Goal: Check status

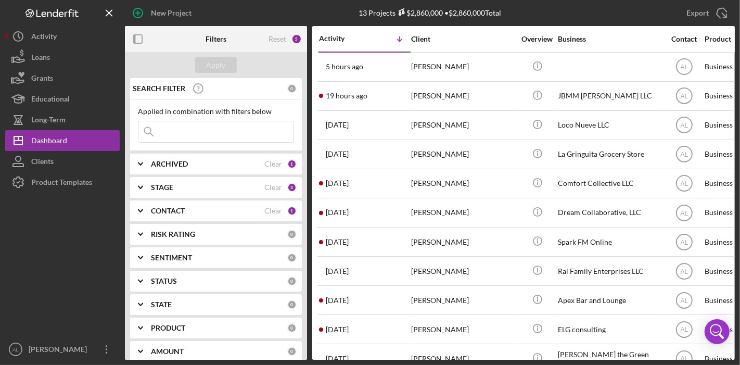
click at [215, 209] on div "CONTACT" at bounding box center [207, 211] width 113 height 8
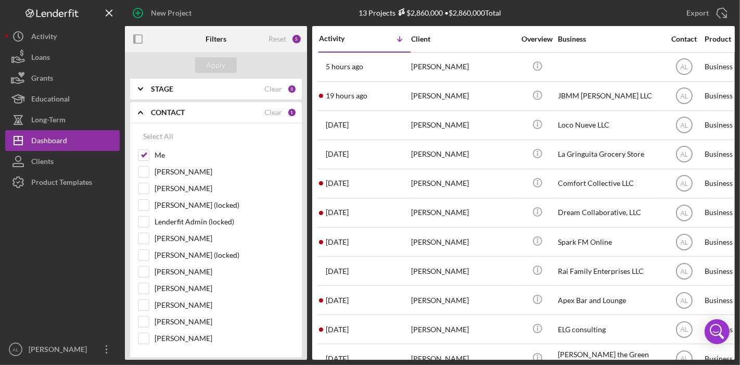
scroll to position [100, 0]
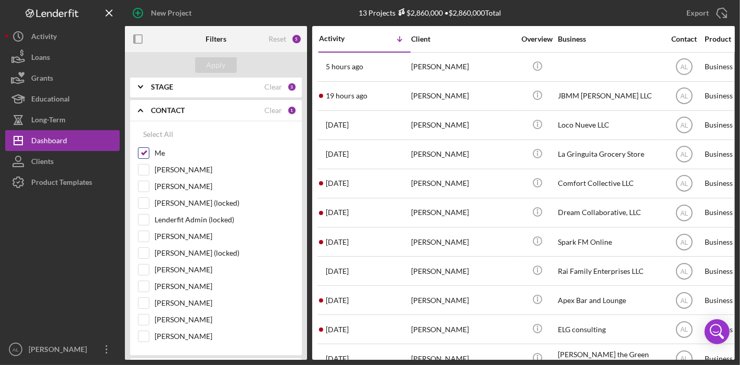
click at [142, 156] on input "Me" at bounding box center [143, 153] width 10 height 10
checkbox input "false"
click at [146, 299] on input "[PERSON_NAME]" at bounding box center [143, 303] width 10 height 10
checkbox input "true"
click at [215, 61] on div "Apply" at bounding box center [216, 65] width 19 height 16
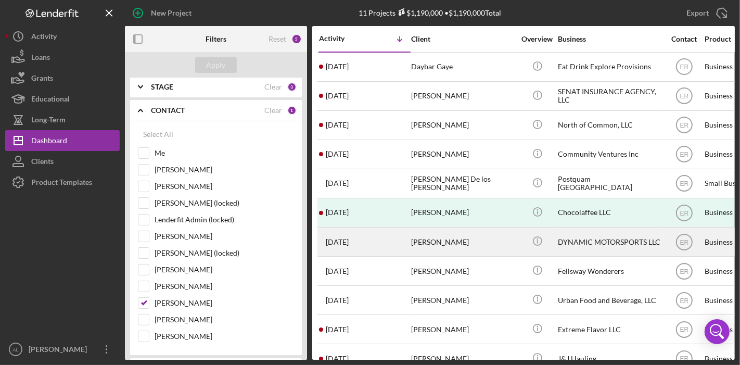
click at [567, 238] on div "DYNAMIC MOTORSPORTS LLC" at bounding box center [610, 242] width 104 height 28
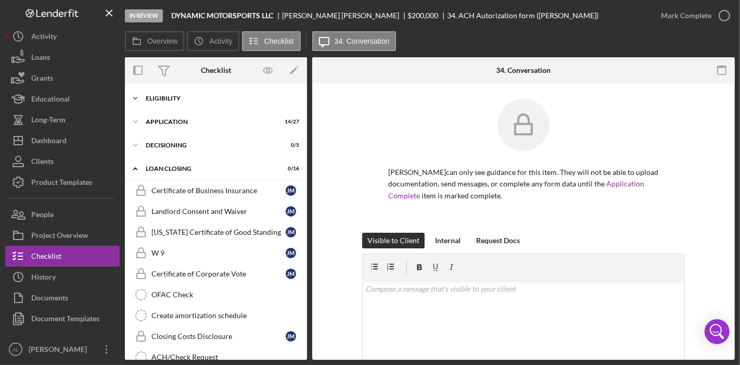
click at [247, 101] on div "Icon/Expander Eligibility 4 / 5" at bounding box center [216, 98] width 182 height 21
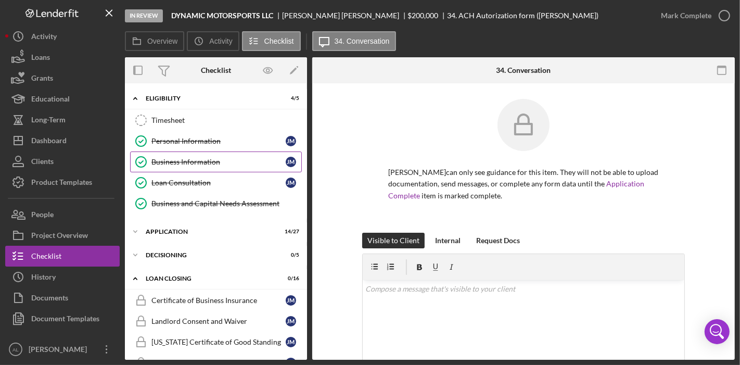
click at [217, 165] on link "Business Information Business Information [PERSON_NAME]" at bounding box center [216, 161] width 172 height 21
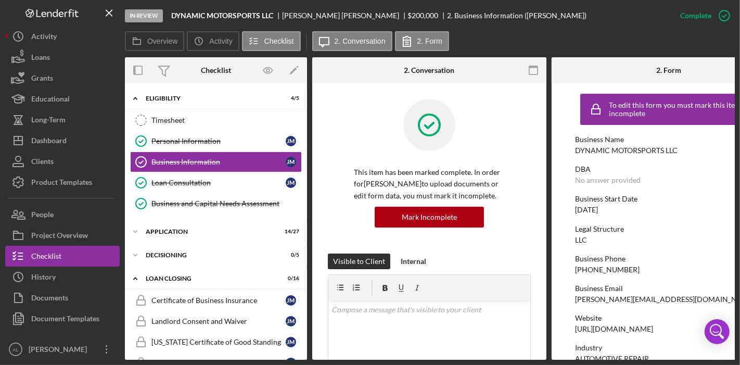
click at [625, 287] on div "Business Email" at bounding box center [668, 288] width 187 height 8
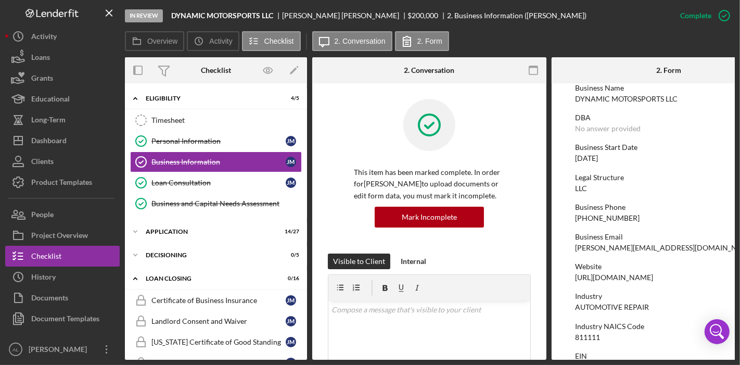
scroll to position [69, 0]
